Goal: Transaction & Acquisition: Obtain resource

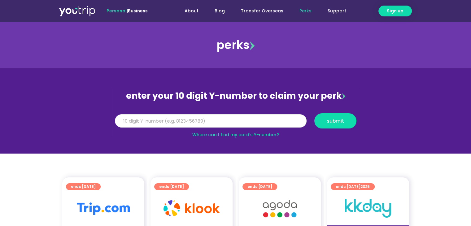
click at [165, 121] on input "Y Number" at bounding box center [211, 121] width 192 height 14
type input "51624"
type input "5162"
click at [337, 126] on button "submit" at bounding box center [336, 120] width 42 height 15
click at [180, 122] on input "Y Number" at bounding box center [211, 121] width 192 height 14
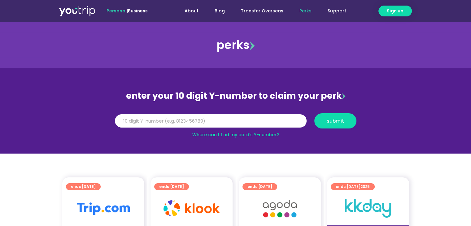
click at [210, 139] on section "enter your 10 digit Y-number to claim your perk Y Number submit Where can I fin…" at bounding box center [235, 111] width 471 height 86
click at [341, 123] on span "submit" at bounding box center [335, 121] width 17 height 5
click at [267, 136] on link "Where can I find my card’s Y-number?" at bounding box center [235, 135] width 87 height 6
drag, startPoint x: 196, startPoint y: 125, endPoint x: 114, endPoint y: 106, distance: 83.8
click at [114, 106] on div "enter your 10 digit Y-number to claim your perk Y Number submit Where can I fin…" at bounding box center [236, 113] width 248 height 50
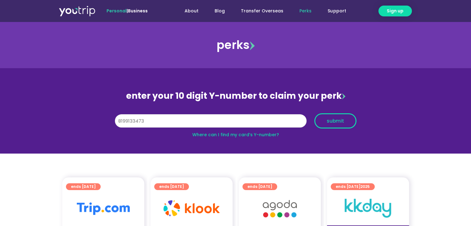
type input "8199133473"
click at [331, 123] on span "submit" at bounding box center [335, 121] width 17 height 5
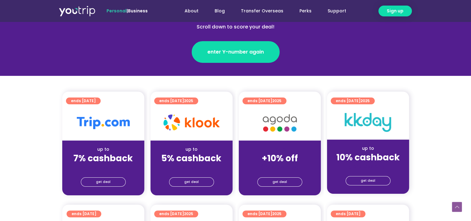
scroll to position [124, 0]
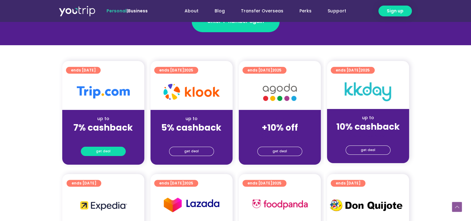
click at [101, 151] on span "get deal" at bounding box center [103, 151] width 15 height 9
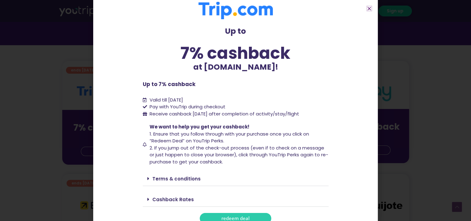
scroll to position [15, 0]
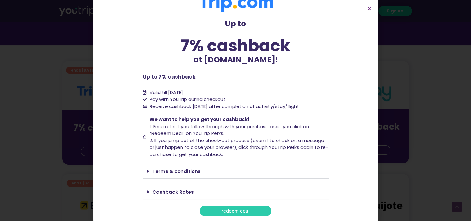
click at [237, 213] on span "redeem deal" at bounding box center [236, 211] width 28 height 5
